Goal: Find specific page/section: Find specific page/section

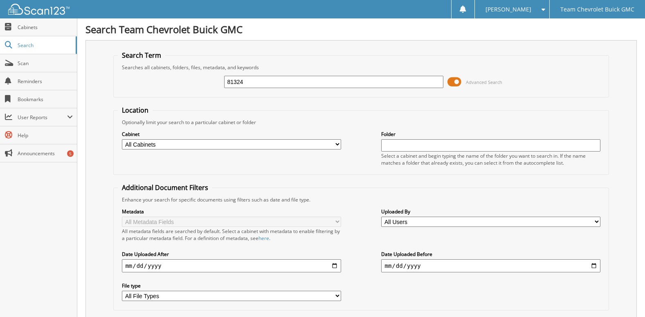
drag, startPoint x: 268, startPoint y: 75, endPoint x: 205, endPoint y: 79, distance: 63.5
click at [205, 79] on div "81324 Advanced Search" at bounding box center [361, 82] width 486 height 22
drag, startPoint x: 258, startPoint y: 89, endPoint x: 196, endPoint y: 89, distance: 62.6
click at [196, 89] on div "81324 Advanced Search" at bounding box center [361, 82] width 486 height 22
drag, startPoint x: 244, startPoint y: 87, endPoint x: 205, endPoint y: 85, distance: 38.9
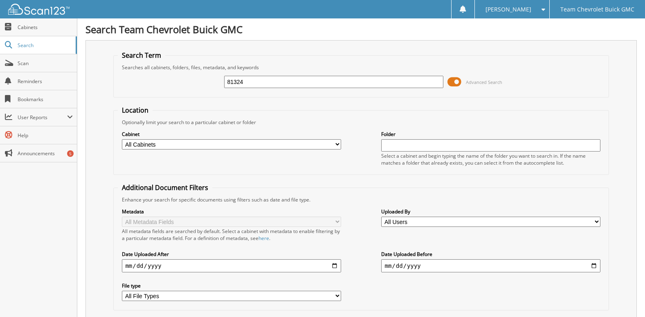
click at [205, 85] on div "81324 Advanced Search" at bounding box center [361, 82] width 486 height 22
type input "78137"
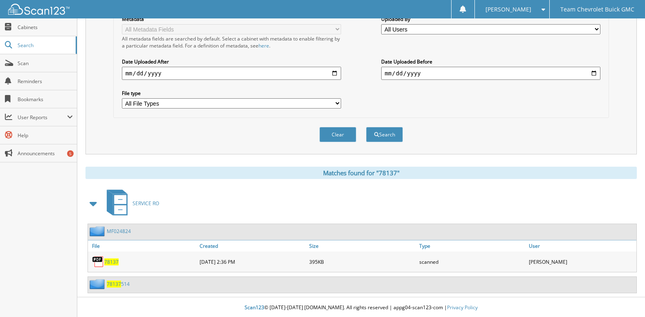
scroll to position [193, 0]
click at [110, 259] on span "78137" at bounding box center [111, 260] width 14 height 7
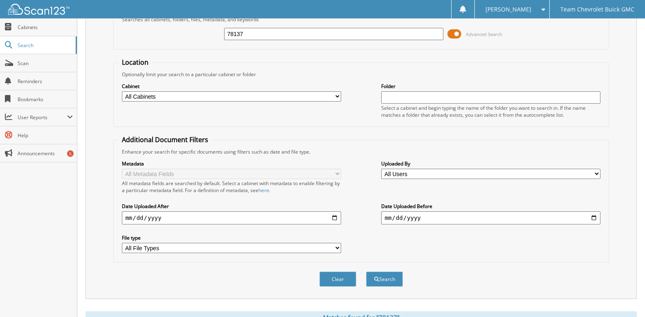
scroll to position [0, 0]
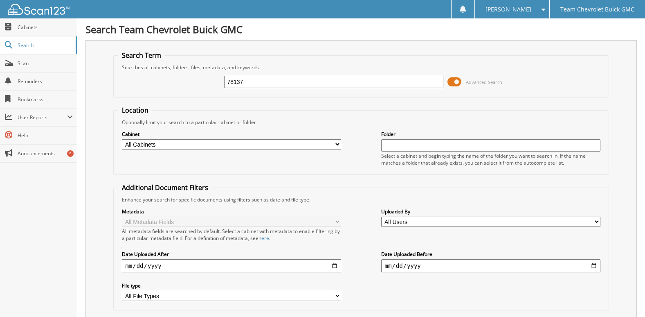
drag, startPoint x: 258, startPoint y: 78, endPoint x: 211, endPoint y: 78, distance: 46.6
click at [211, 78] on div "78137 Advanced Search" at bounding box center [361, 82] width 486 height 22
type input "85455"
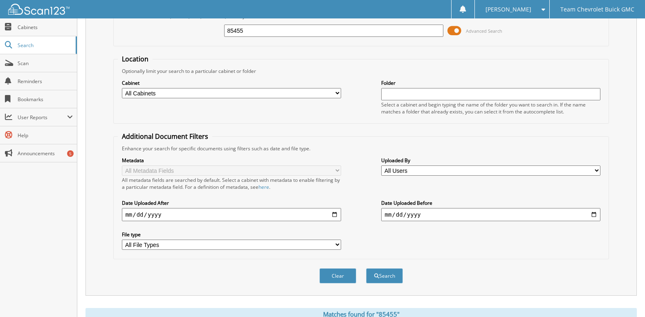
scroll to position [173, 0]
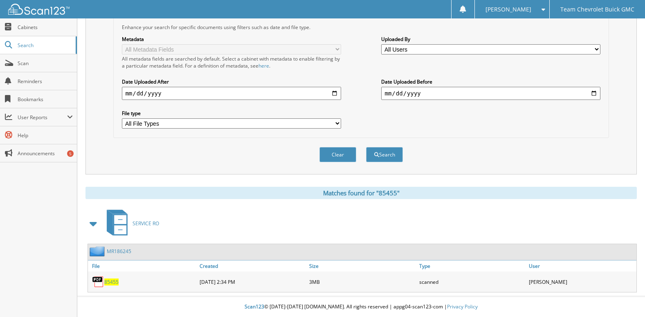
click at [106, 280] on span "85455" at bounding box center [111, 281] width 14 height 7
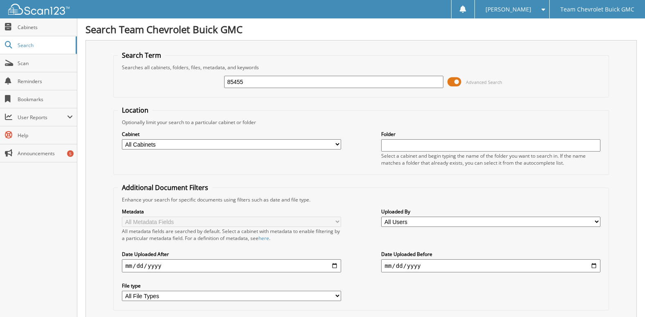
drag, startPoint x: 252, startPoint y: 87, endPoint x: 194, endPoint y: 87, distance: 57.7
click at [194, 87] on div "85455 Advanced Search" at bounding box center [361, 82] width 486 height 22
type input "7"
type input "83787"
